Goal: Task Accomplishment & Management: Manage account settings

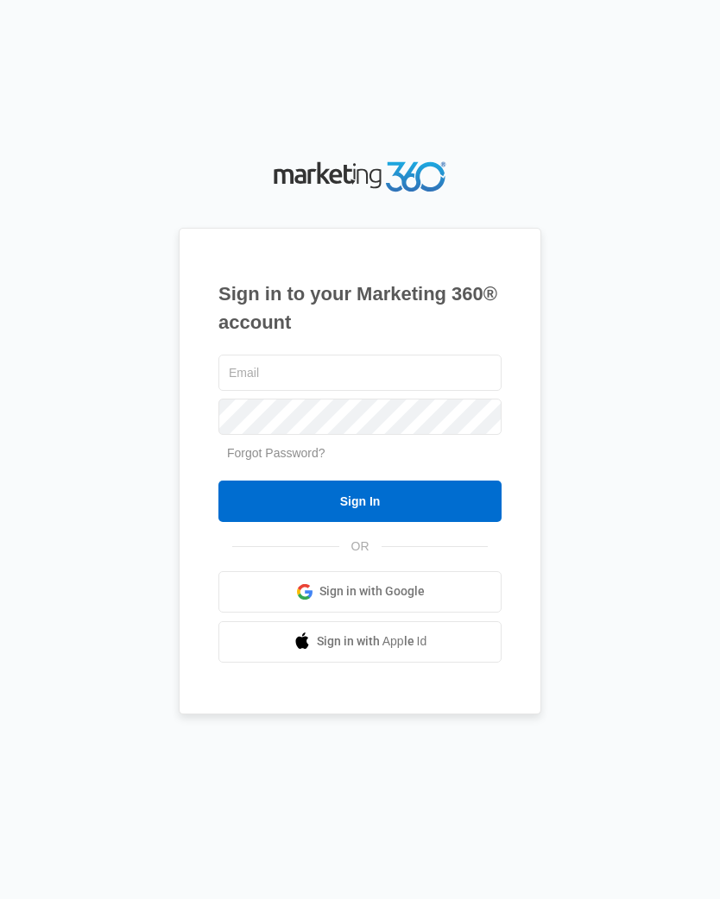
click at [408, 374] on input "text" at bounding box center [359, 373] width 283 height 36
click at [310, 375] on input "text" at bounding box center [359, 373] width 283 height 36
click at [327, 377] on input "text" at bounding box center [359, 373] width 283 height 36
click at [420, 601] on span "Sign in with Google" at bounding box center [371, 592] width 105 height 18
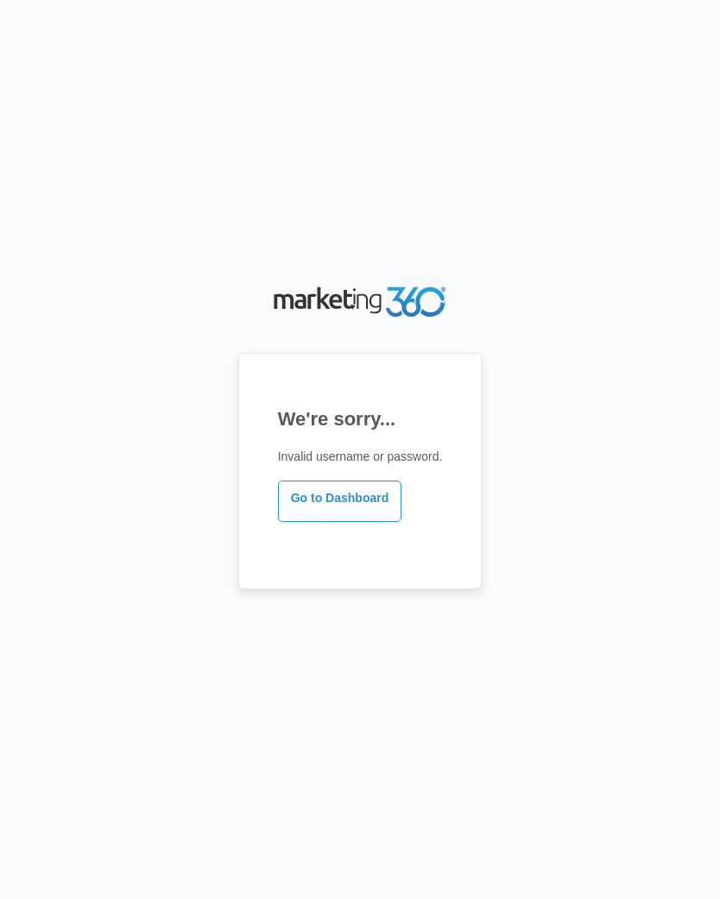
click at [333, 497] on link "Go to Dashboard" at bounding box center [340, 501] width 124 height 41
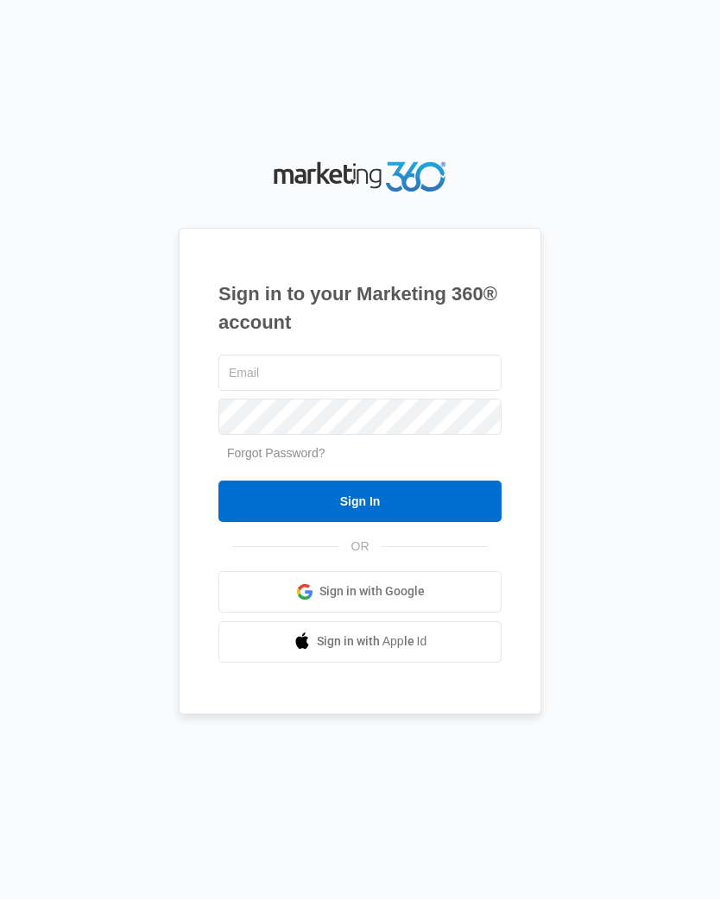
click at [344, 377] on input "text" at bounding box center [359, 373] width 283 height 36
type input "[EMAIL_ADDRESS][DOMAIN_NAME]"
click at [360, 514] on input "Sign In" at bounding box center [359, 501] width 283 height 41
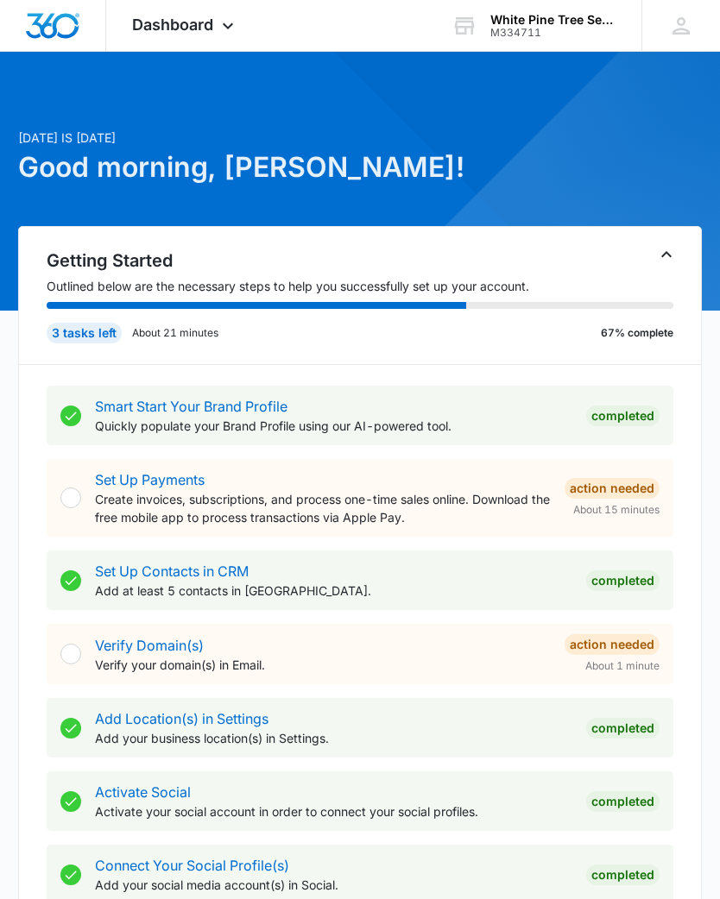
click at [244, 3] on div "Dashboard Apps Reputation Websites Forms CRM Email Social Payments POS Content …" at bounding box center [185, 25] width 158 height 51
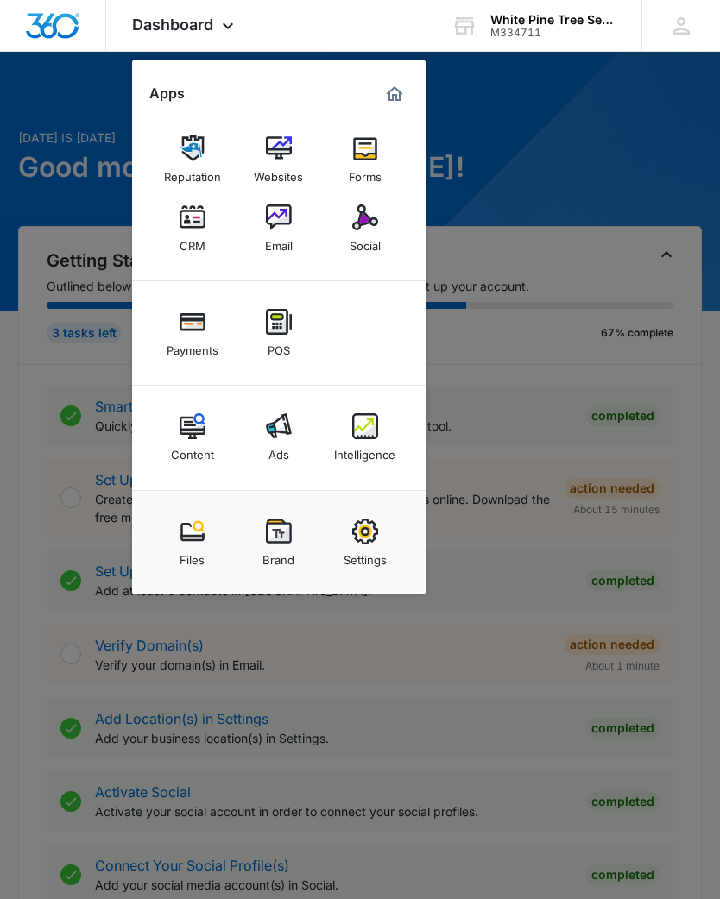
click at [370, 219] on img at bounding box center [365, 218] width 26 height 26
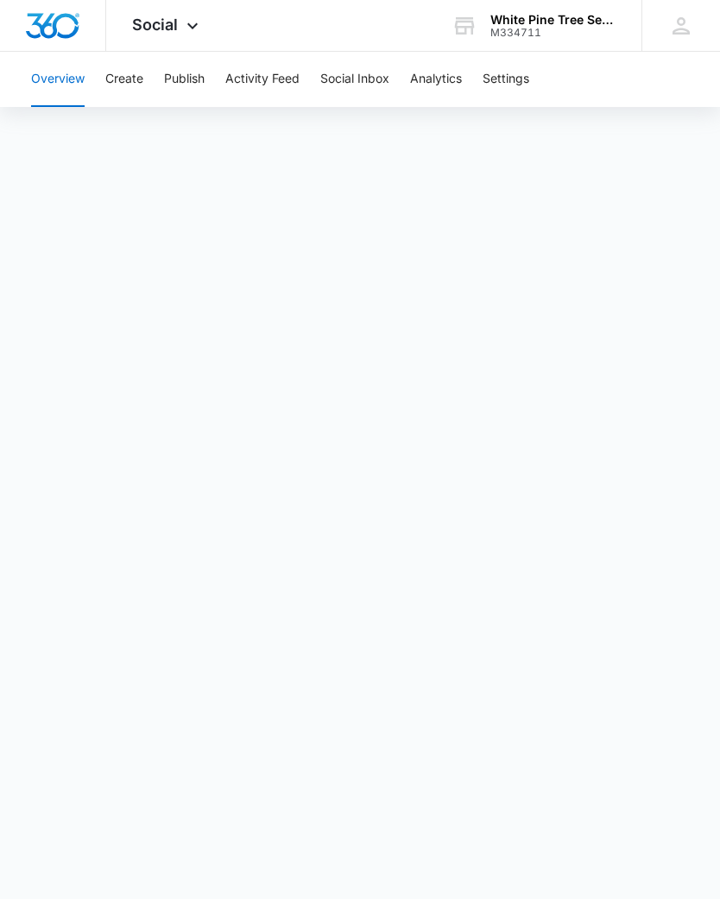
click at [137, 73] on button "Create" at bounding box center [124, 79] width 38 height 55
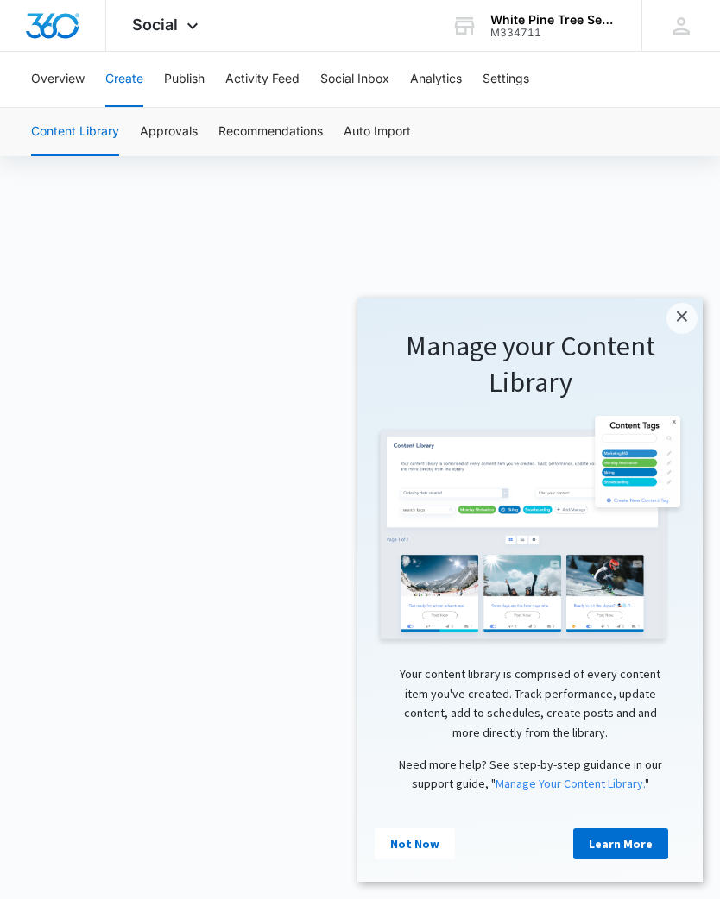
click at [678, 317] on link "×" at bounding box center [681, 318] width 31 height 31
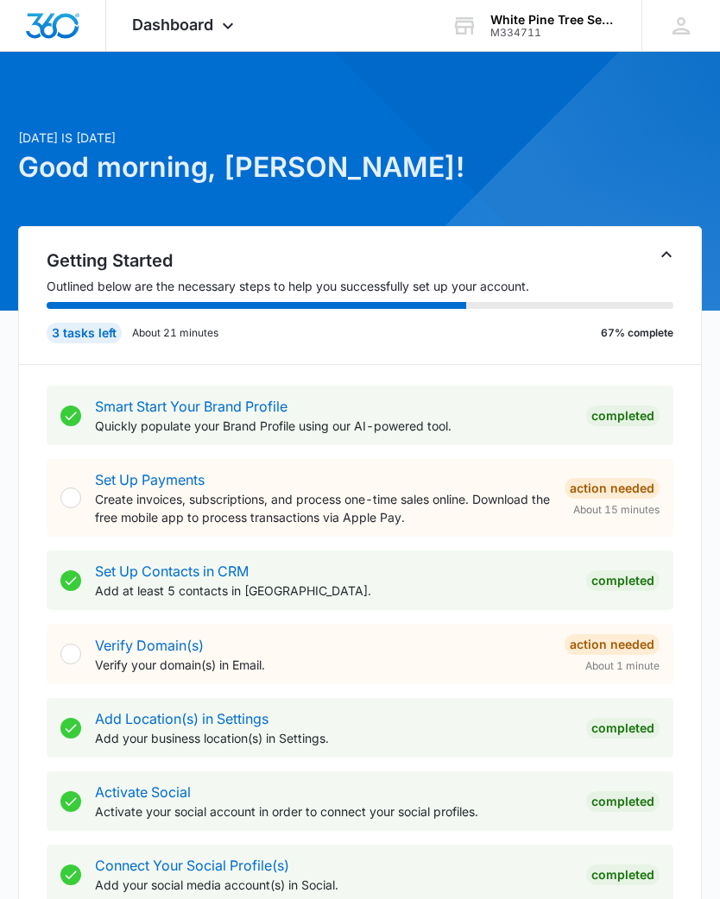
click at [221, 28] on icon at bounding box center [228, 26] width 21 height 21
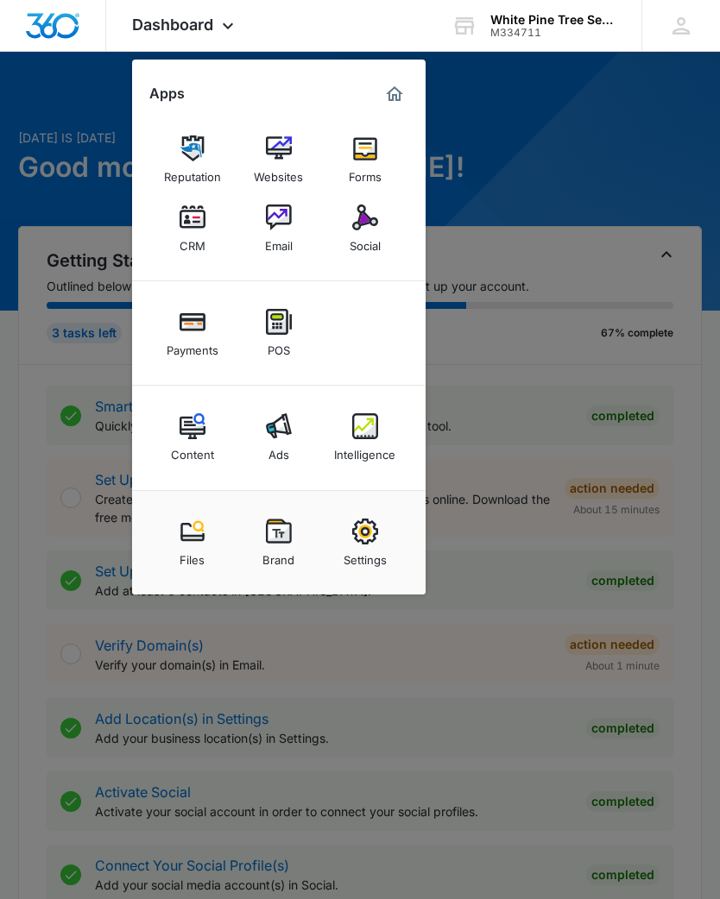
click at [376, 217] on img at bounding box center [365, 218] width 26 height 26
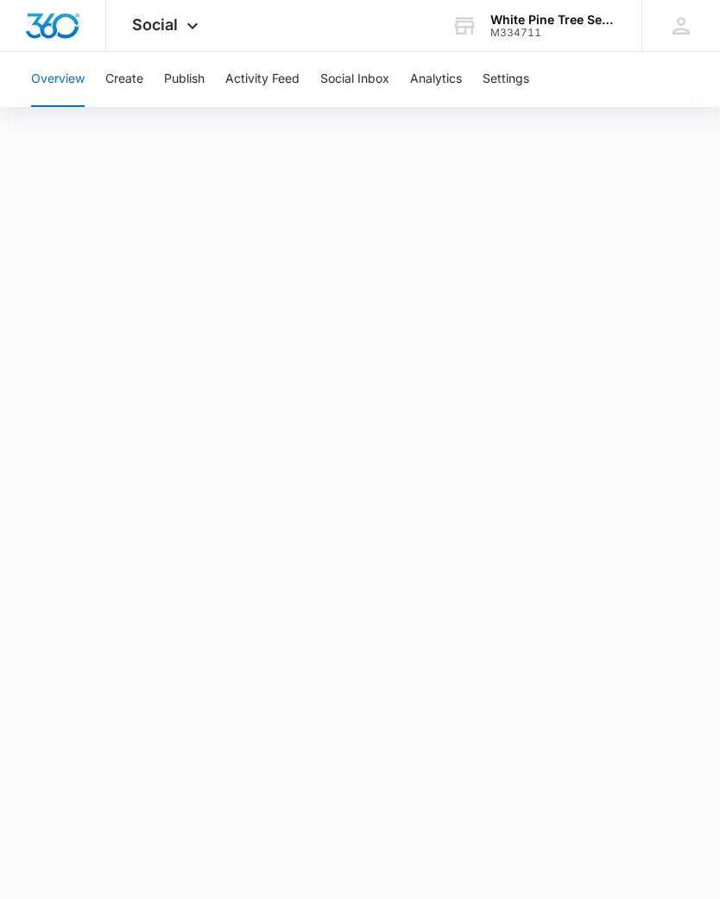
click at [279, 71] on button "Activity Feed" at bounding box center [262, 79] width 74 height 55
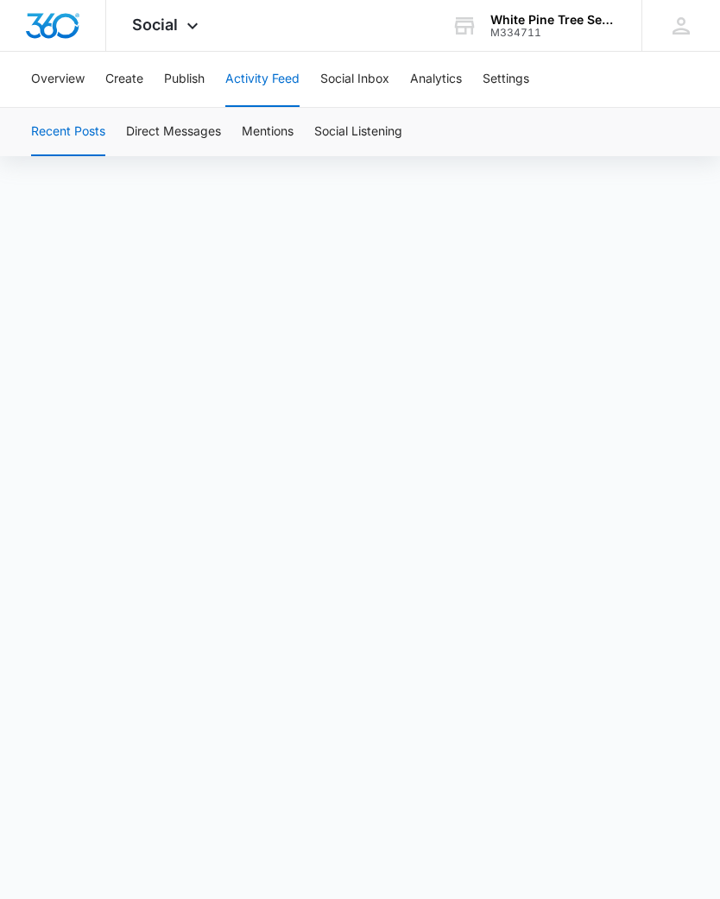
click at [68, 72] on button "Overview" at bounding box center [58, 79] width 54 height 55
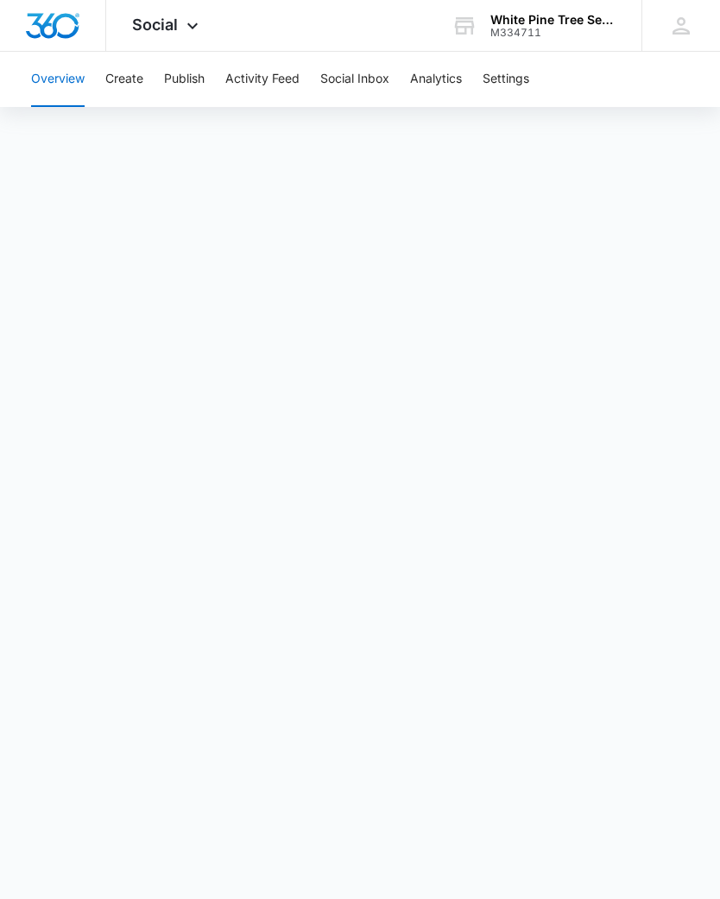
click at [39, 13] on img "Dashboard" at bounding box center [52, 26] width 55 height 26
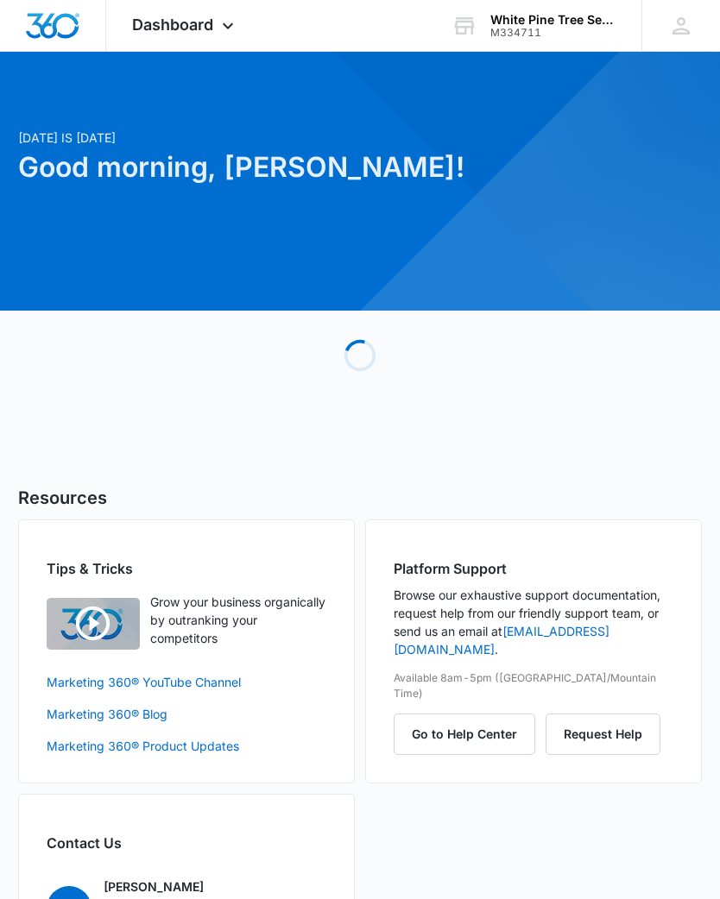
click at [230, 22] on icon at bounding box center [228, 26] width 21 height 21
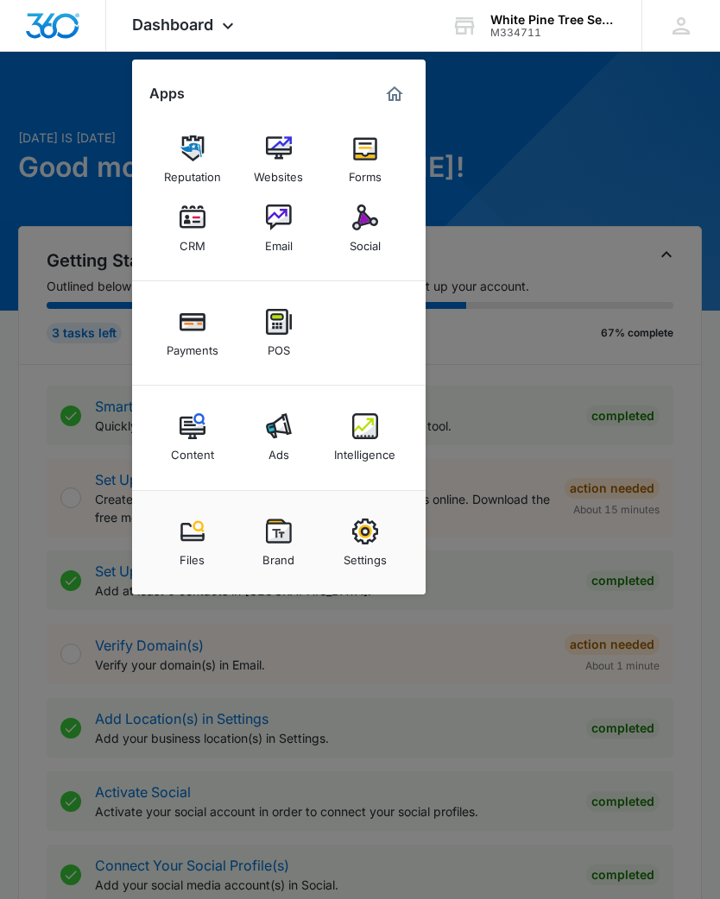
click at [374, 222] on img at bounding box center [365, 218] width 26 height 26
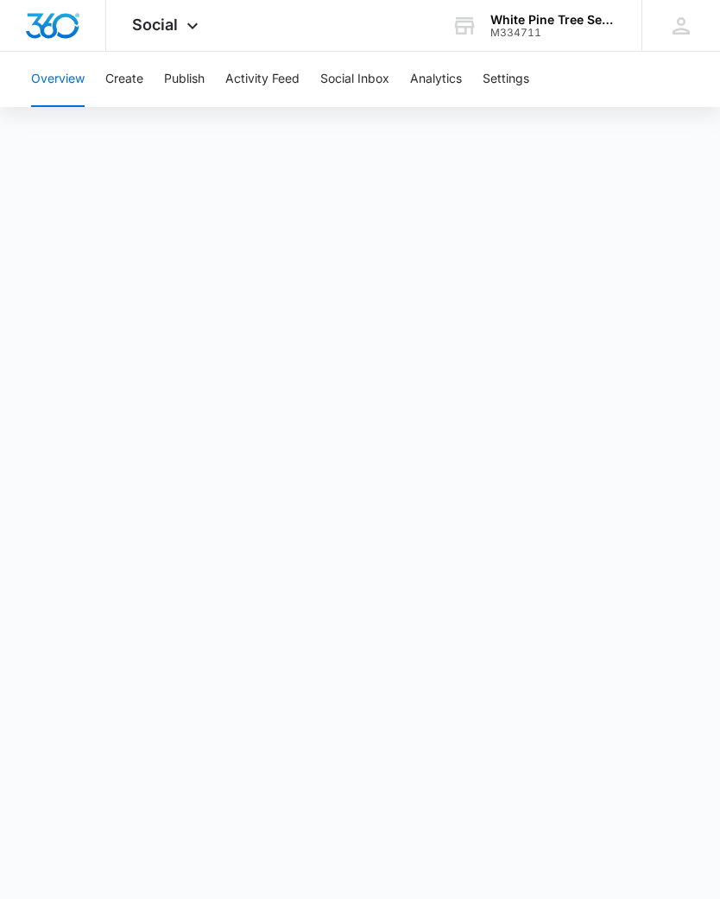
scroll to position [32, 0]
click at [272, 70] on button "Activity Feed" at bounding box center [262, 79] width 74 height 55
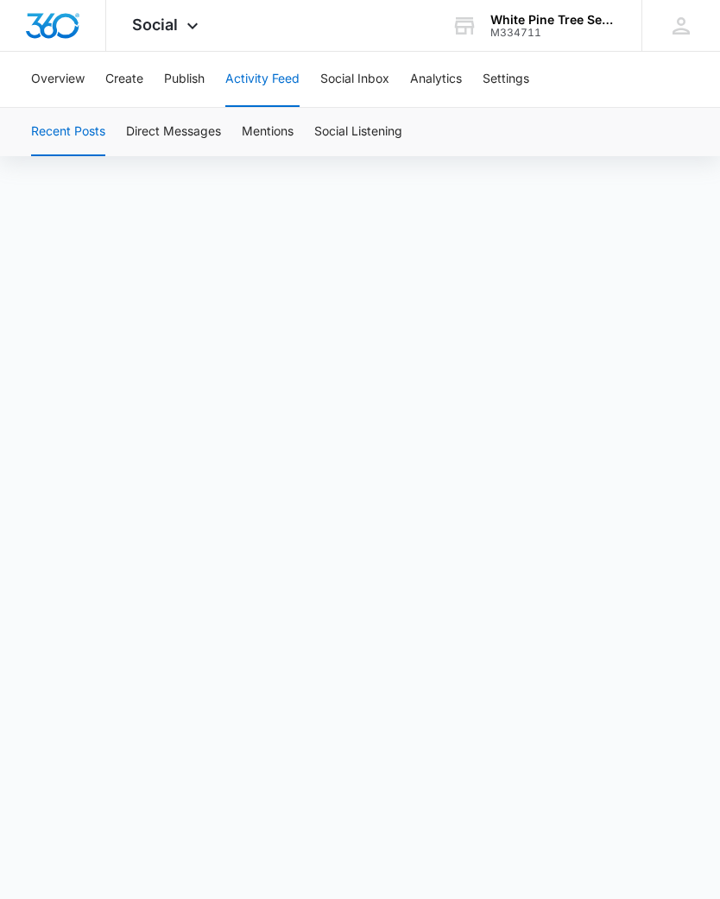
click at [62, 75] on button "Overview" at bounding box center [58, 79] width 54 height 55
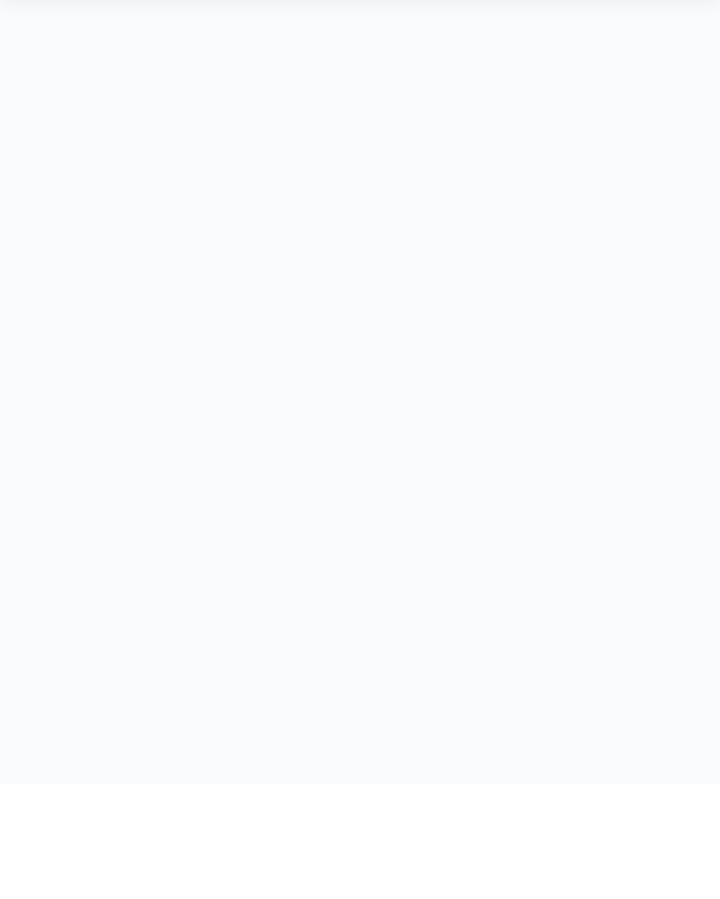
scroll to position [60, 0]
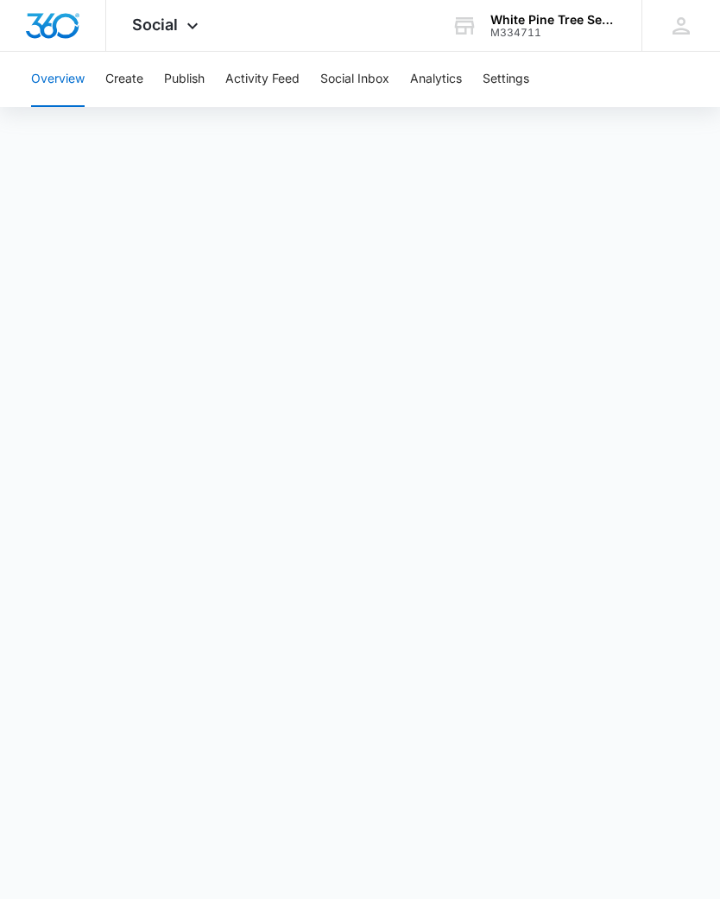
click at [55, 77] on button "Overview" at bounding box center [58, 79] width 54 height 55
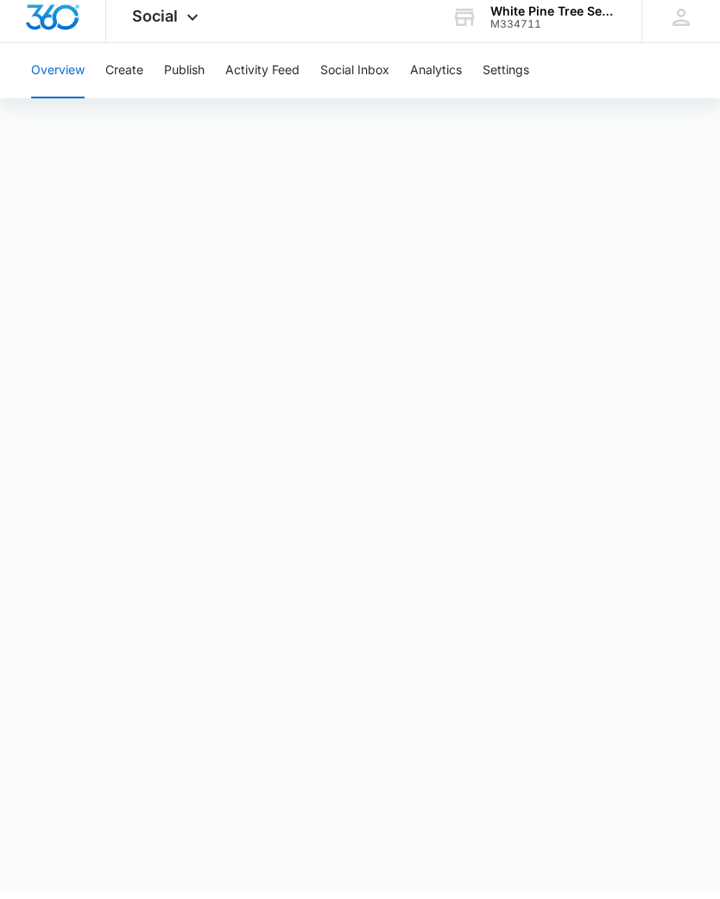
scroll to position [9, 0]
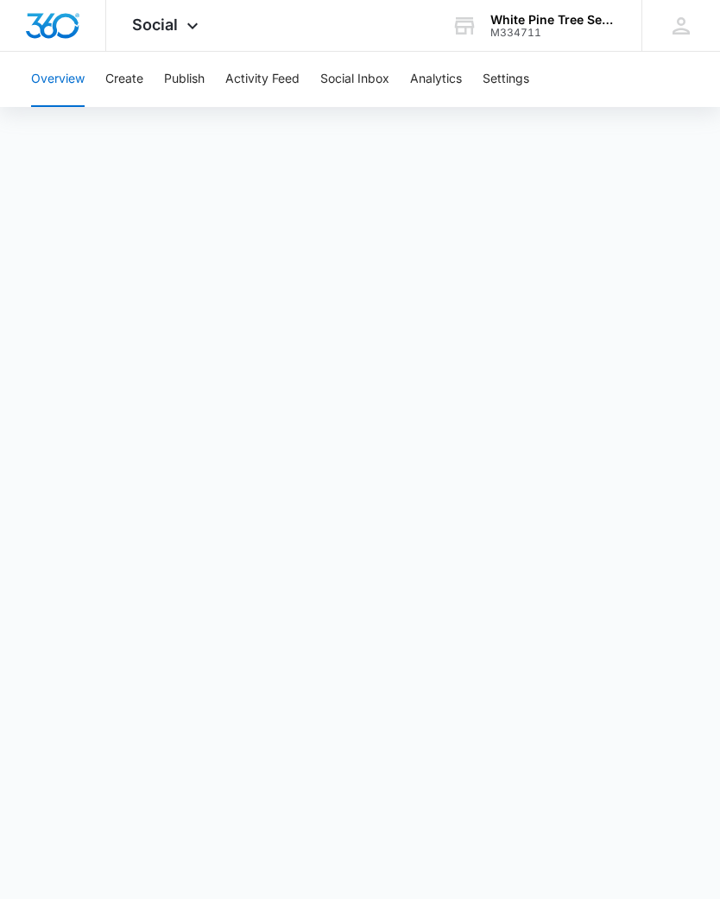
click at [193, 8] on div "Social Apps Reputation Websites Forms CRM Email Social Payments POS Content Ads…" at bounding box center [167, 25] width 123 height 51
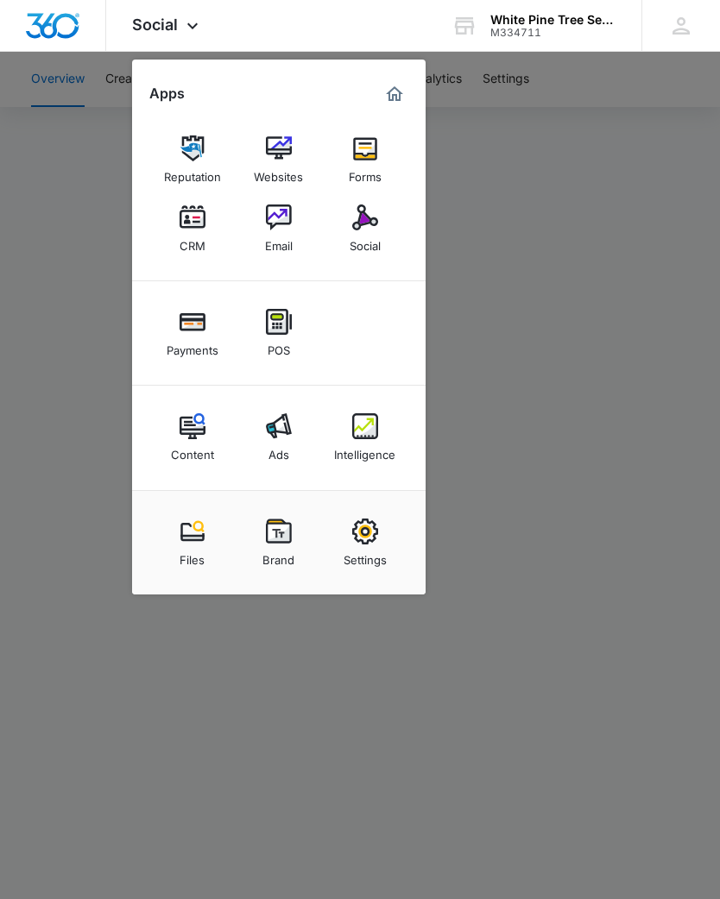
click at [371, 229] on img at bounding box center [365, 218] width 26 height 26
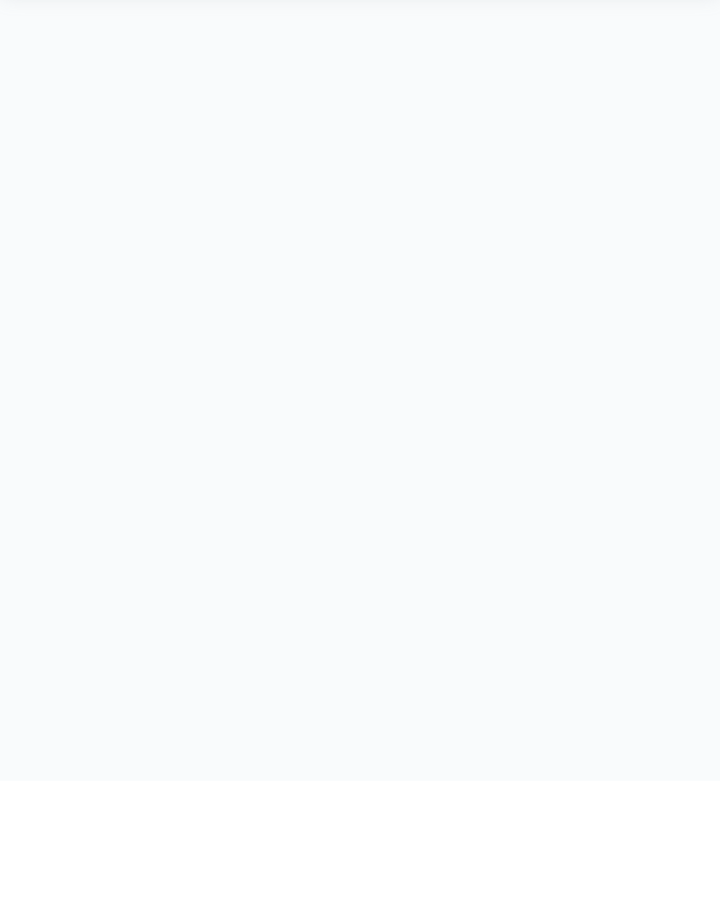
scroll to position [60, 0]
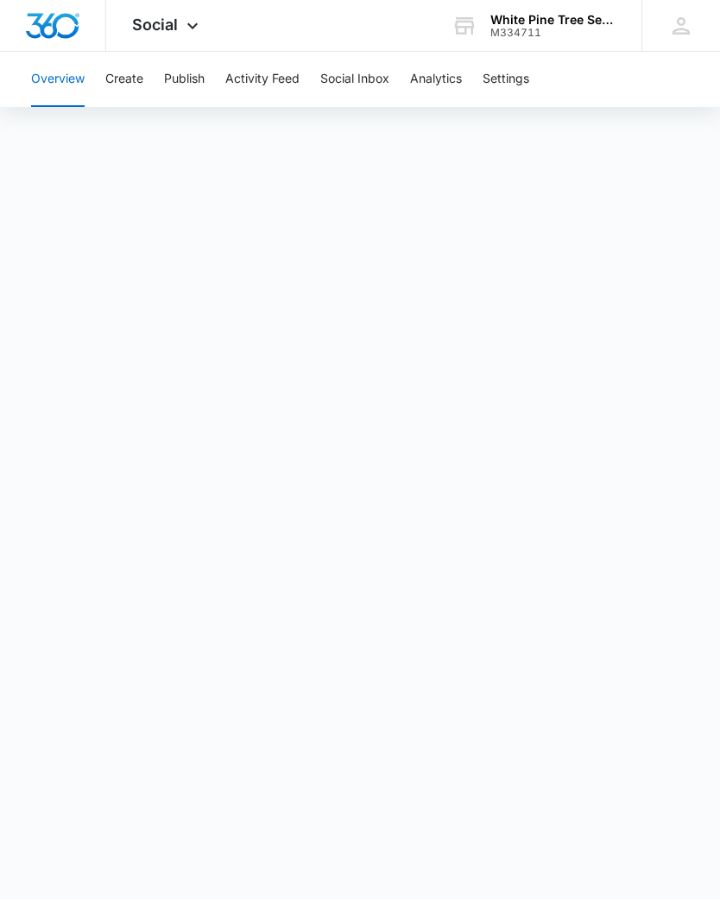
click at [189, 72] on button "Publish" at bounding box center [184, 79] width 41 height 55
